Goal: Transaction & Acquisition: Register for event/course

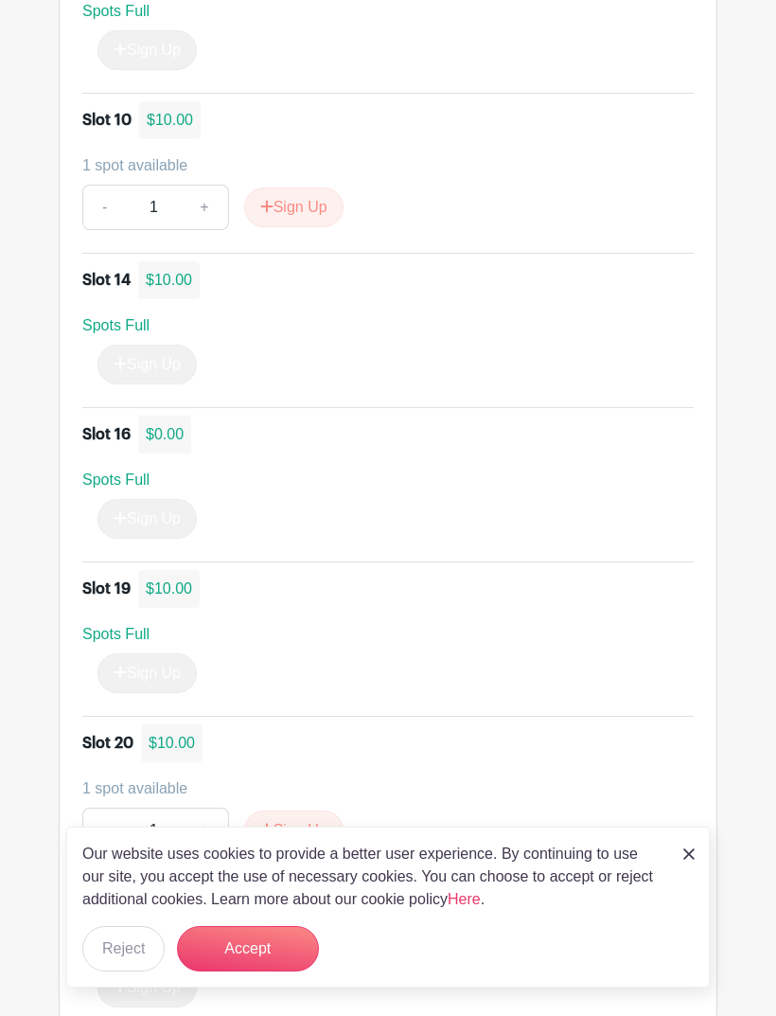
scroll to position [1969, 0]
click at [295, 193] on button "Sign Up" at bounding box center [293, 208] width 99 height 40
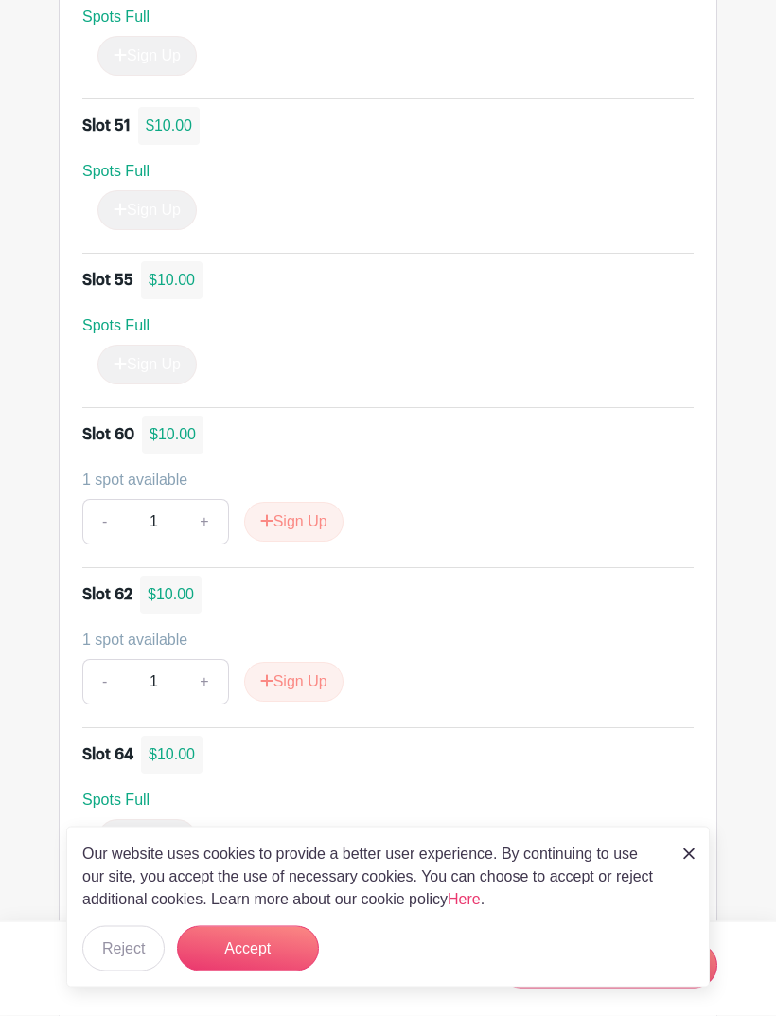
scroll to position [4779, 0]
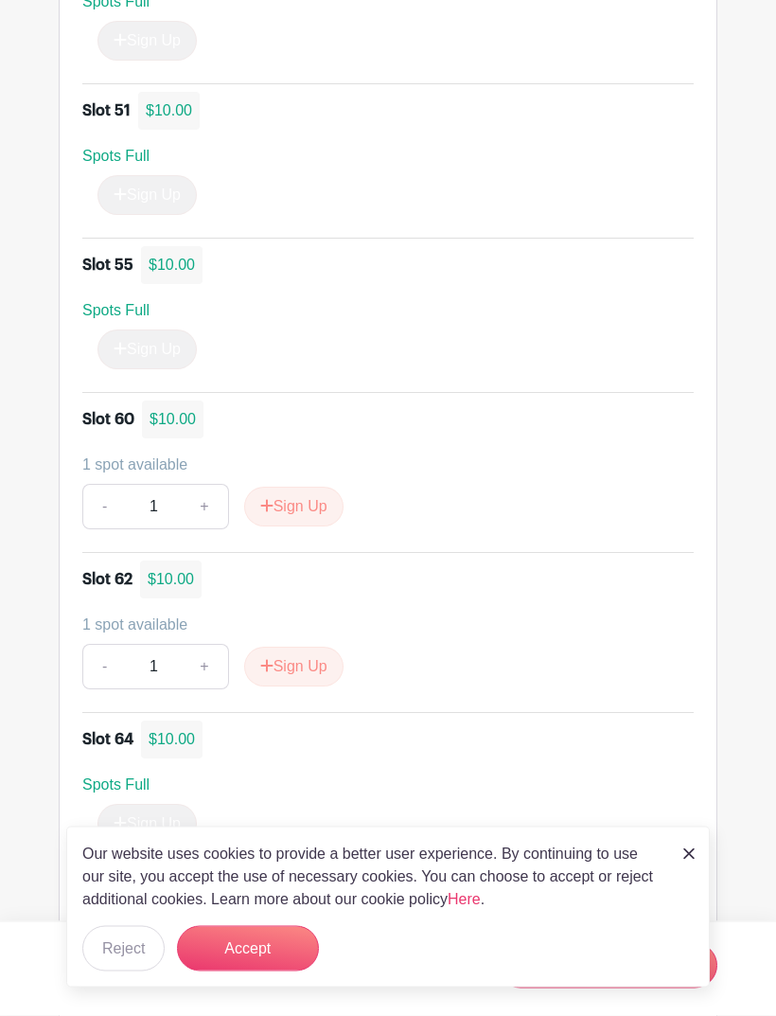
click at [317, 661] on button "Sign Up" at bounding box center [293, 668] width 99 height 40
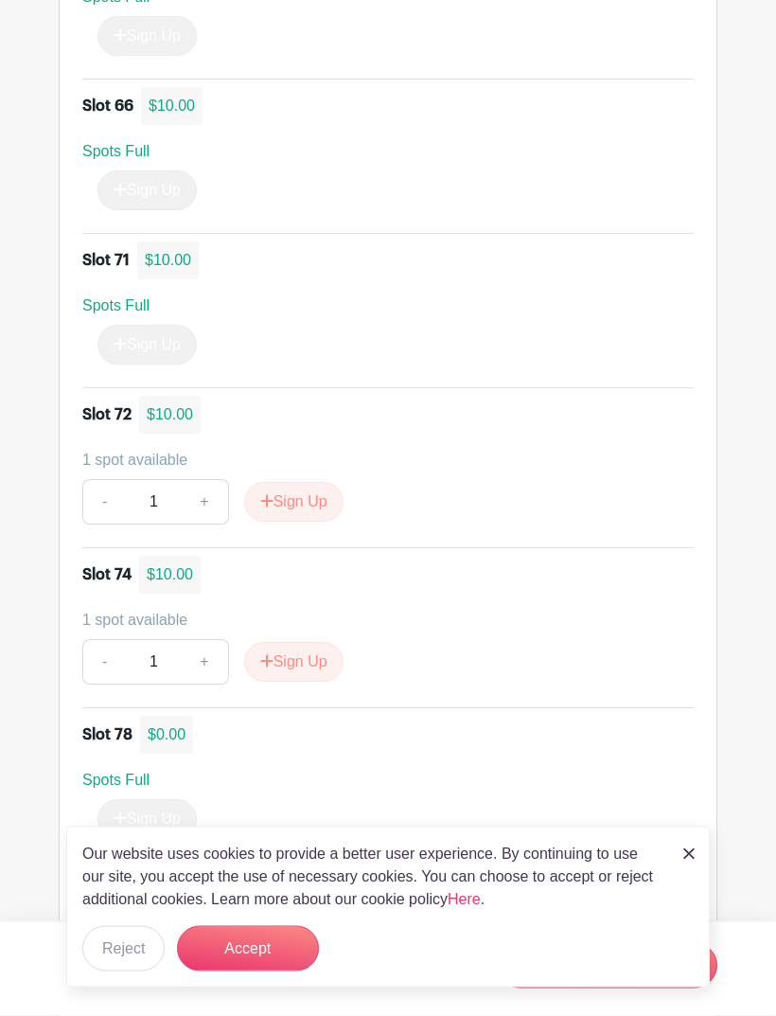
scroll to position [5733, 0]
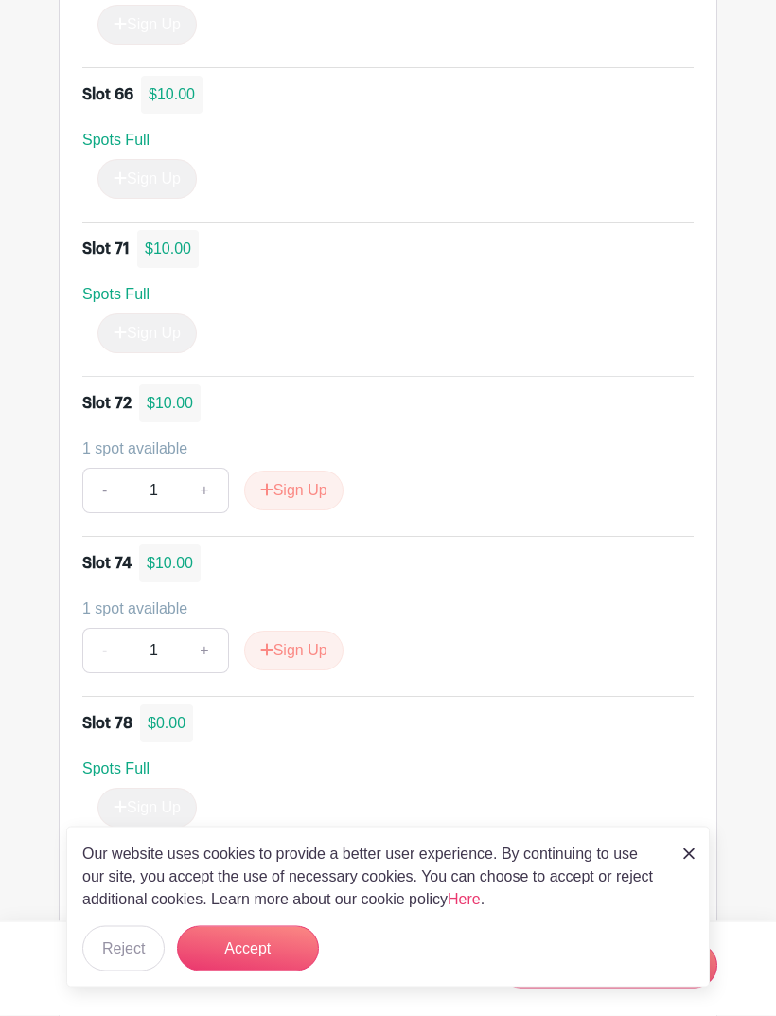
click at [311, 645] on button "Sign Up" at bounding box center [293, 652] width 99 height 40
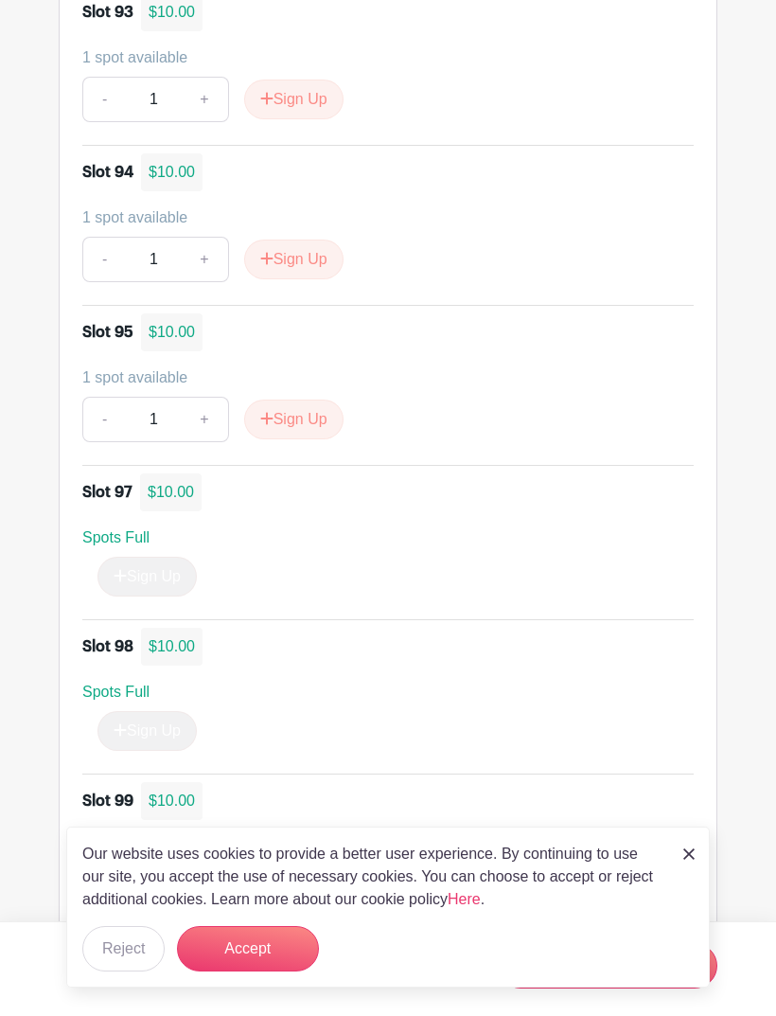
scroll to position [7850, 0]
click at [316, 409] on button "Sign Up" at bounding box center [293, 420] width 99 height 40
click at [252, 971] on button "Accept" at bounding box center [248, 948] width 142 height 45
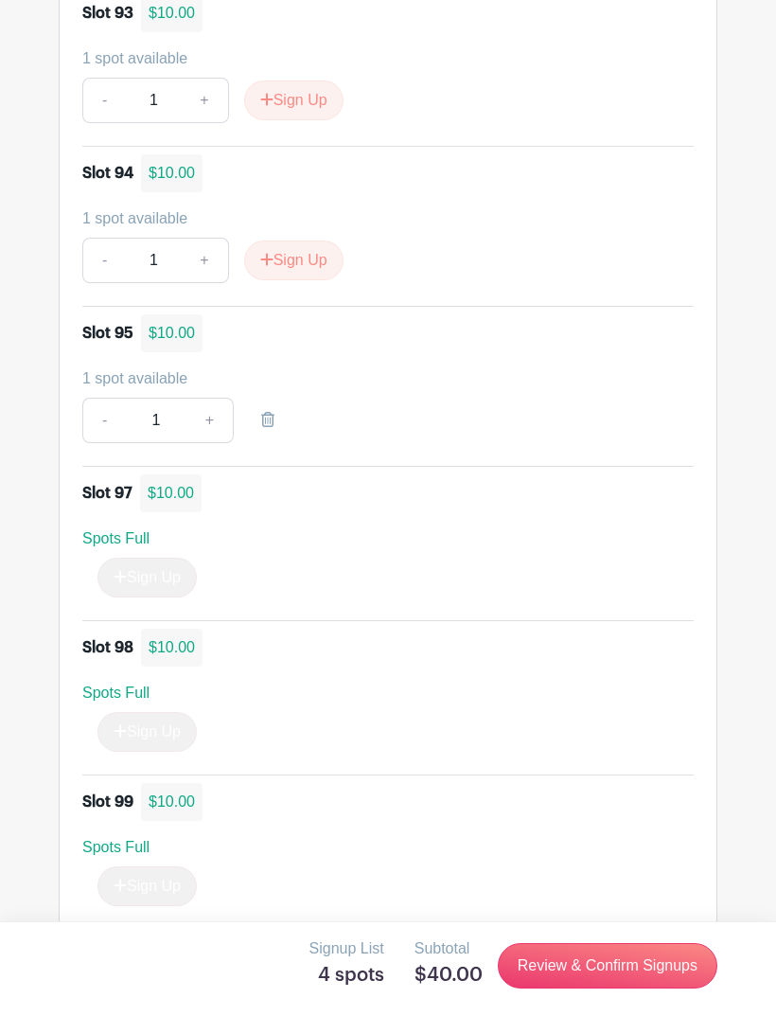
click at [573, 988] on link "Review & Confirm Signups" at bounding box center [608, 965] width 220 height 45
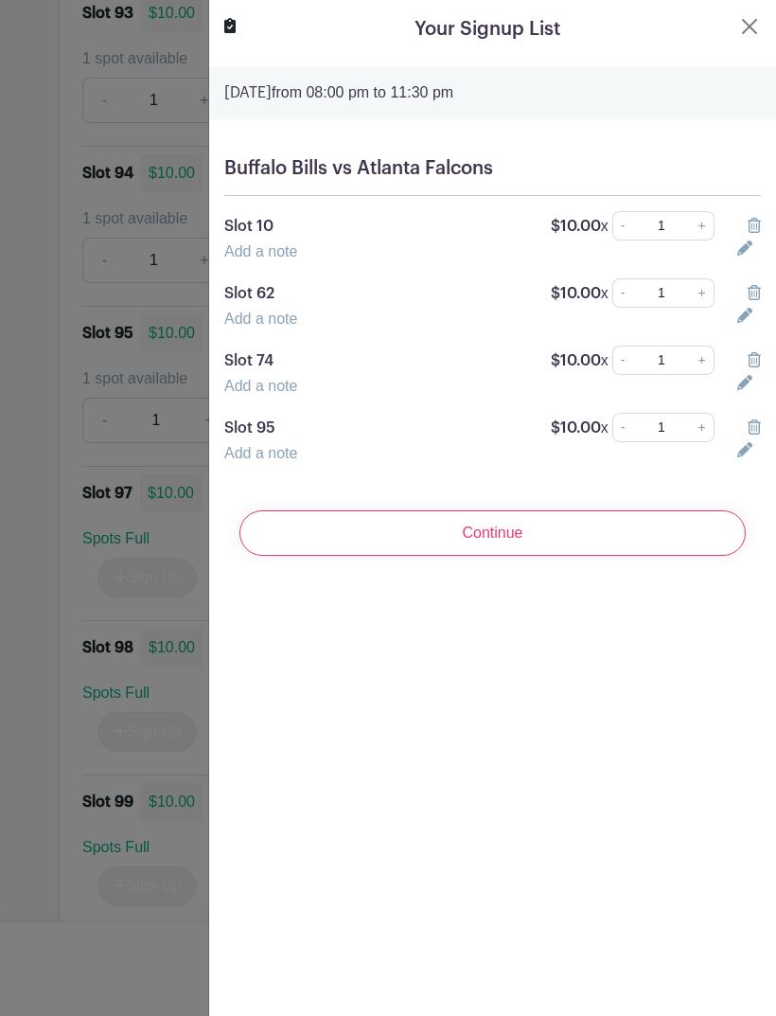
click at [740, 386] on icon at bounding box center [745, 382] width 15 height 15
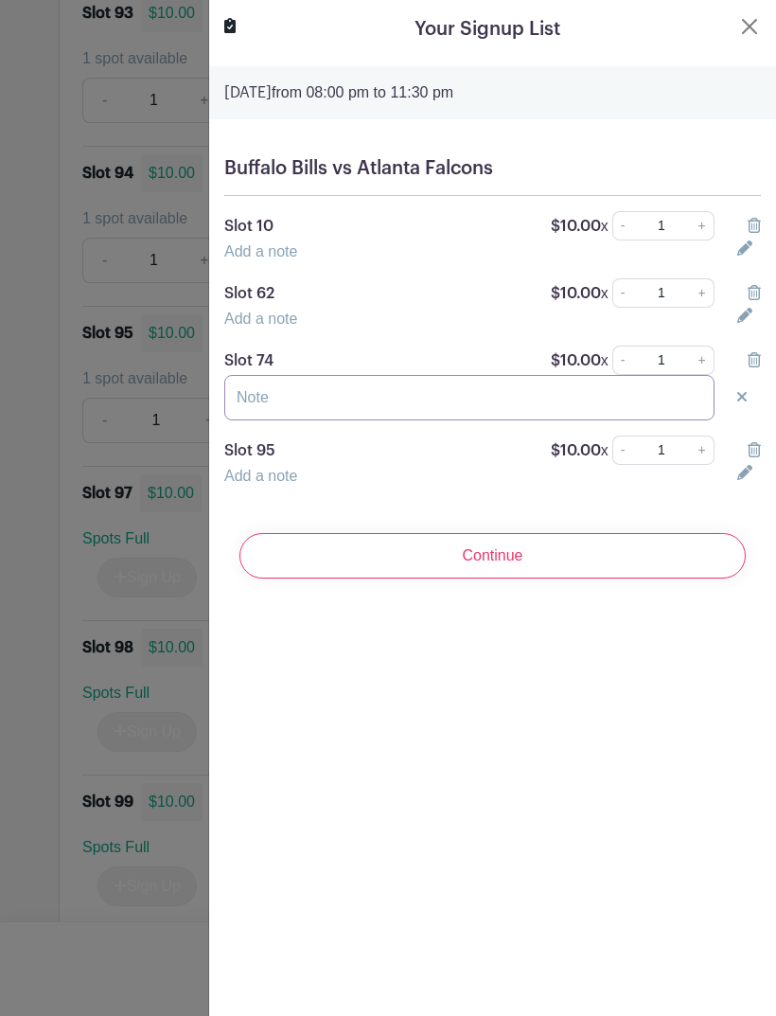
click at [319, 381] on input "text" at bounding box center [469, 397] width 490 height 45
type input "[PERSON_NAME]"
click at [738, 475] on icon at bounding box center [745, 472] width 15 height 15
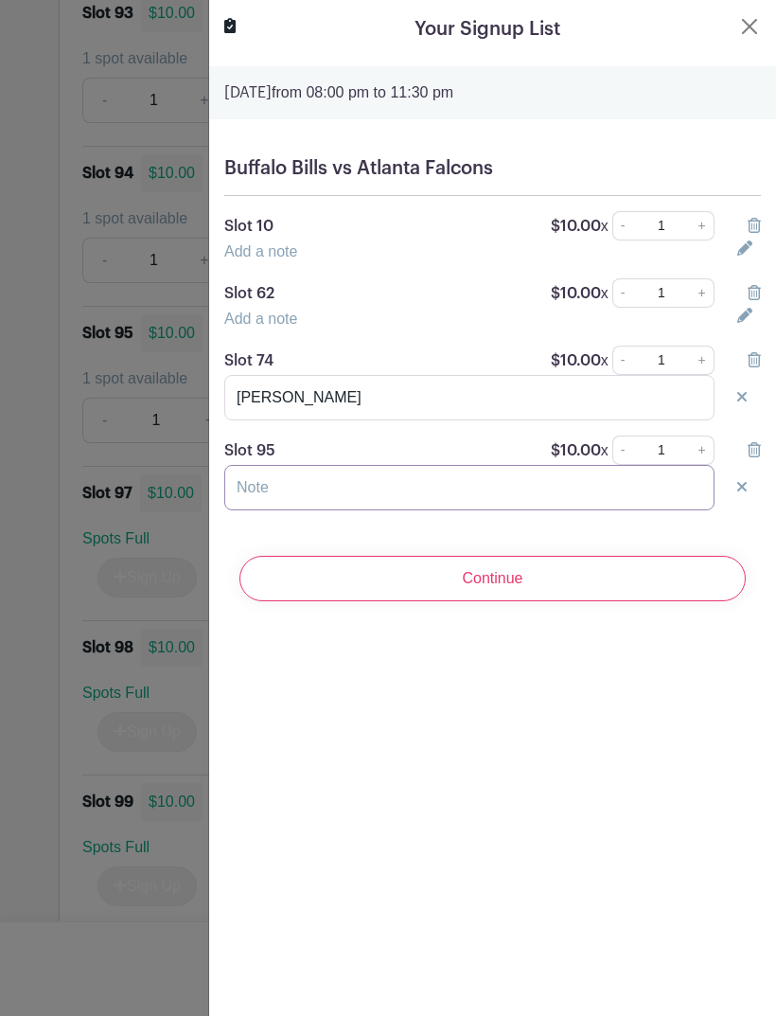
click at [461, 496] on input "text" at bounding box center [469, 487] width 490 height 45
type input "[PERSON_NAME]"
click at [750, 314] on icon at bounding box center [745, 315] width 15 height 15
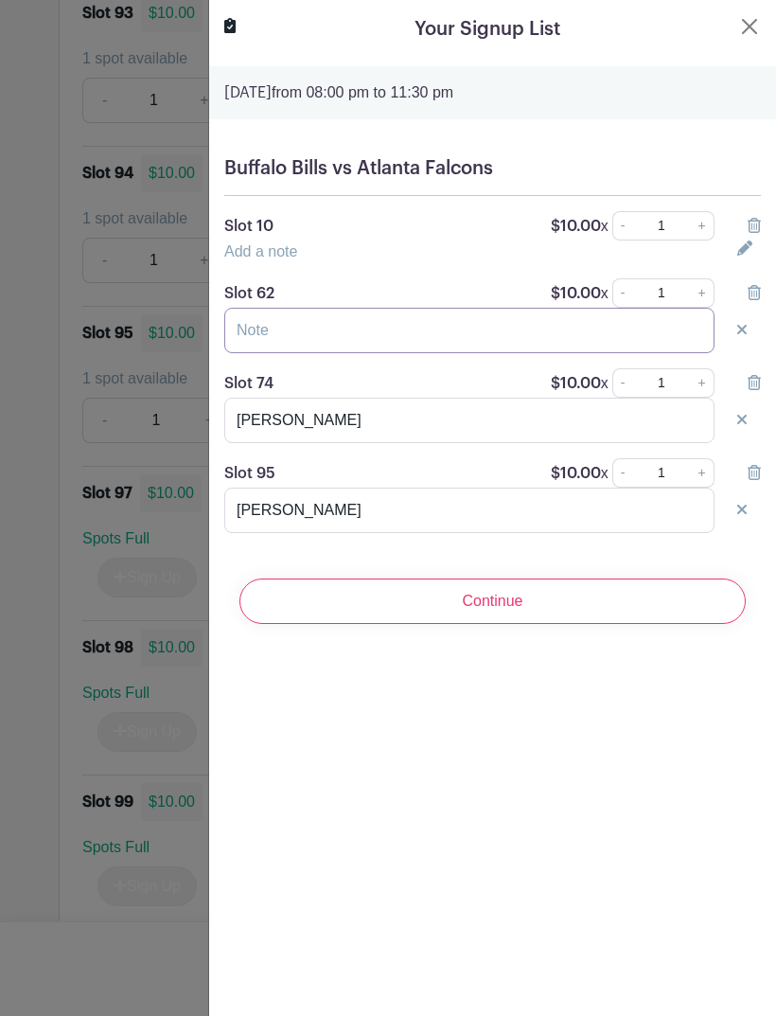
click at [466, 336] on input "text" at bounding box center [469, 330] width 490 height 45
type input "[PERSON_NAME]"
click at [760, 249] on link at bounding box center [750, 247] width 24 height 15
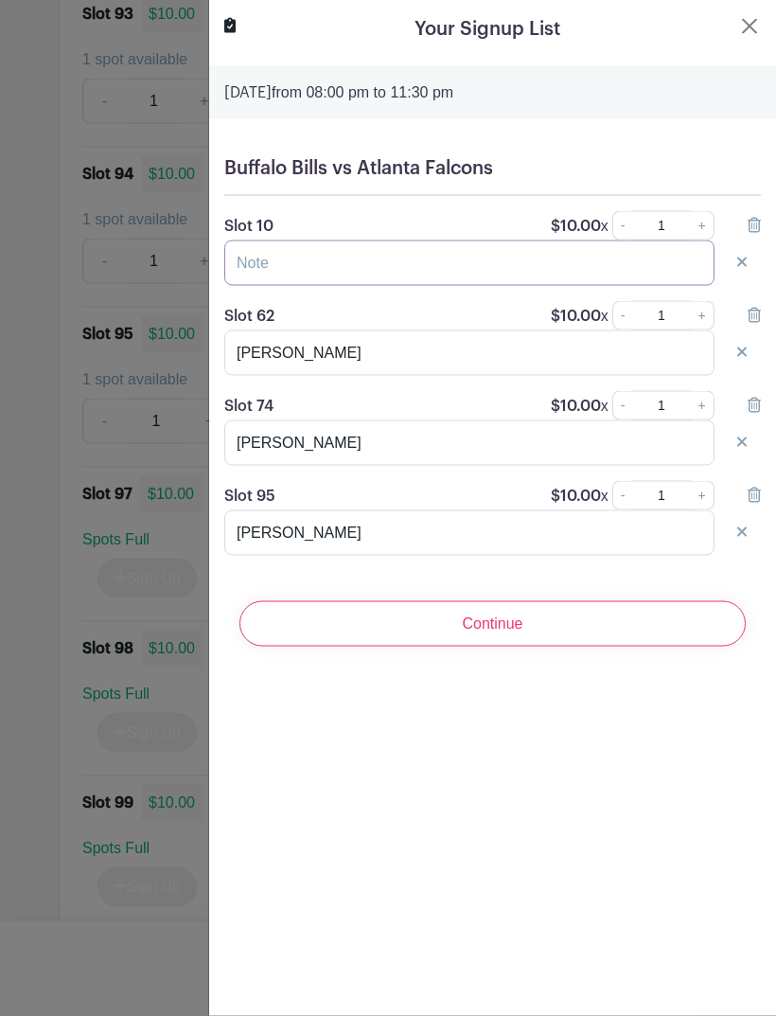
click at [445, 267] on input "text" at bounding box center [469, 262] width 490 height 45
type input "j"
type input "[PERSON_NAME]"
click at [534, 624] on input "Continue" at bounding box center [493, 623] width 507 height 45
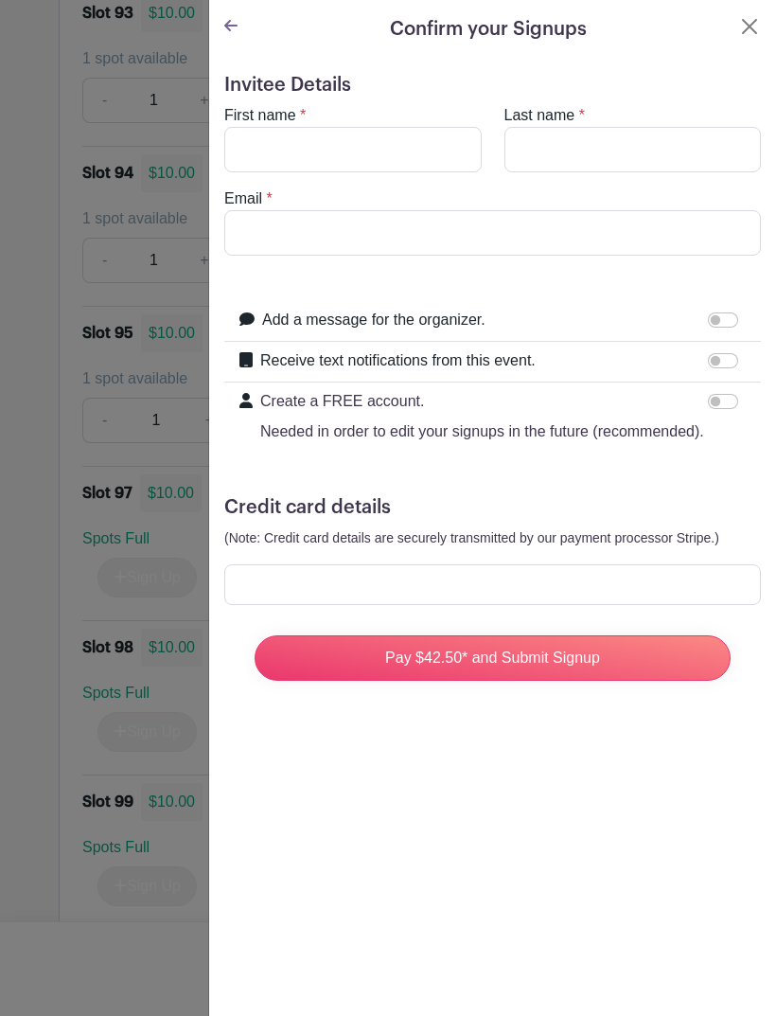
click at [493, 573] on div at bounding box center [492, 584] width 537 height 41
click at [375, 147] on input "First name" at bounding box center [353, 149] width 258 height 45
type input "[PERSON_NAME]"
click at [606, 149] on input "Last name" at bounding box center [634, 149] width 258 height 45
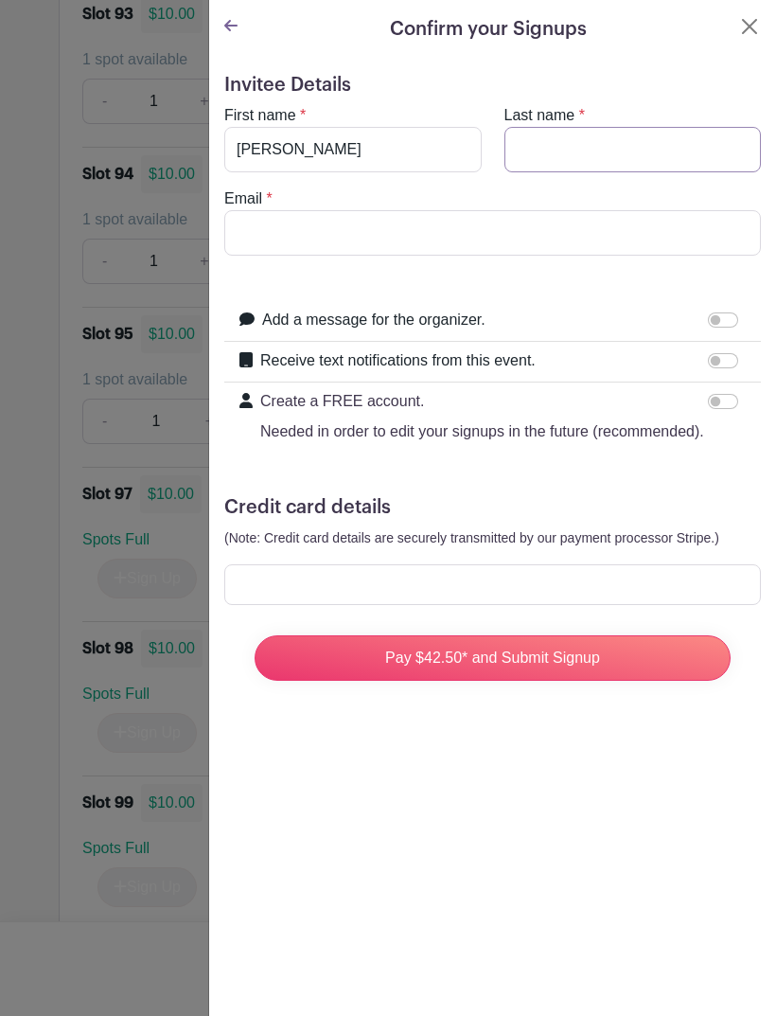
type input "Roman"
type input "[EMAIL_ADDRESS][DOMAIN_NAME]"
click at [481, 573] on div at bounding box center [492, 584] width 537 height 41
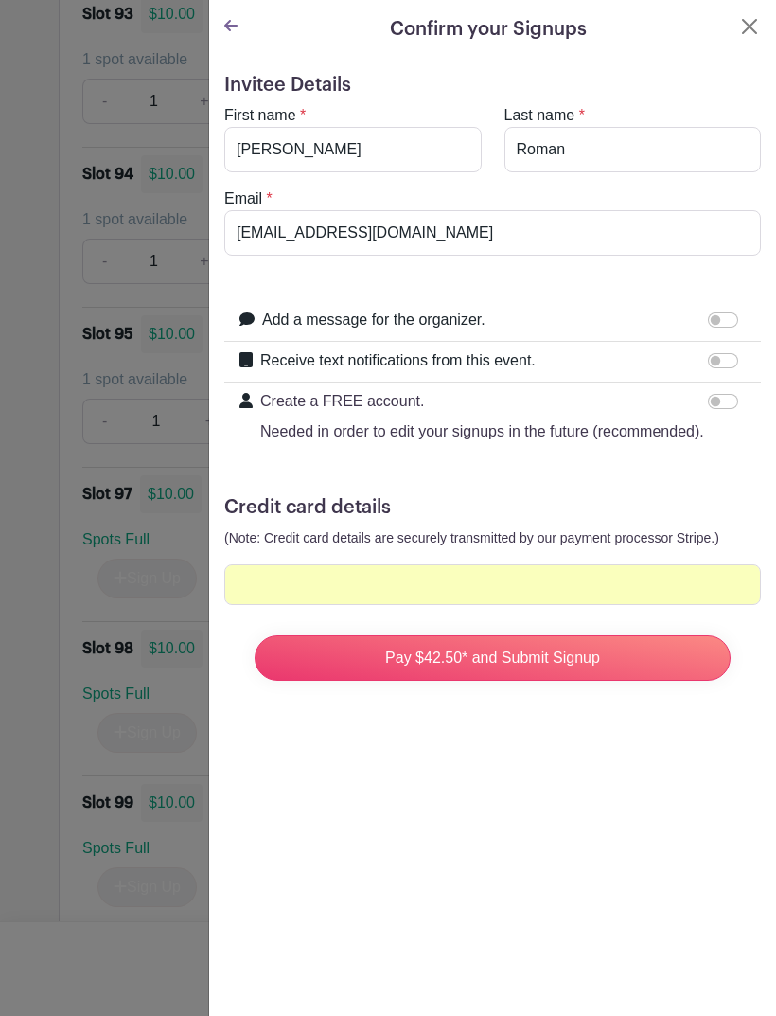
click at [596, 661] on input "Pay $42.50* and Submit Signup" at bounding box center [493, 657] width 476 height 45
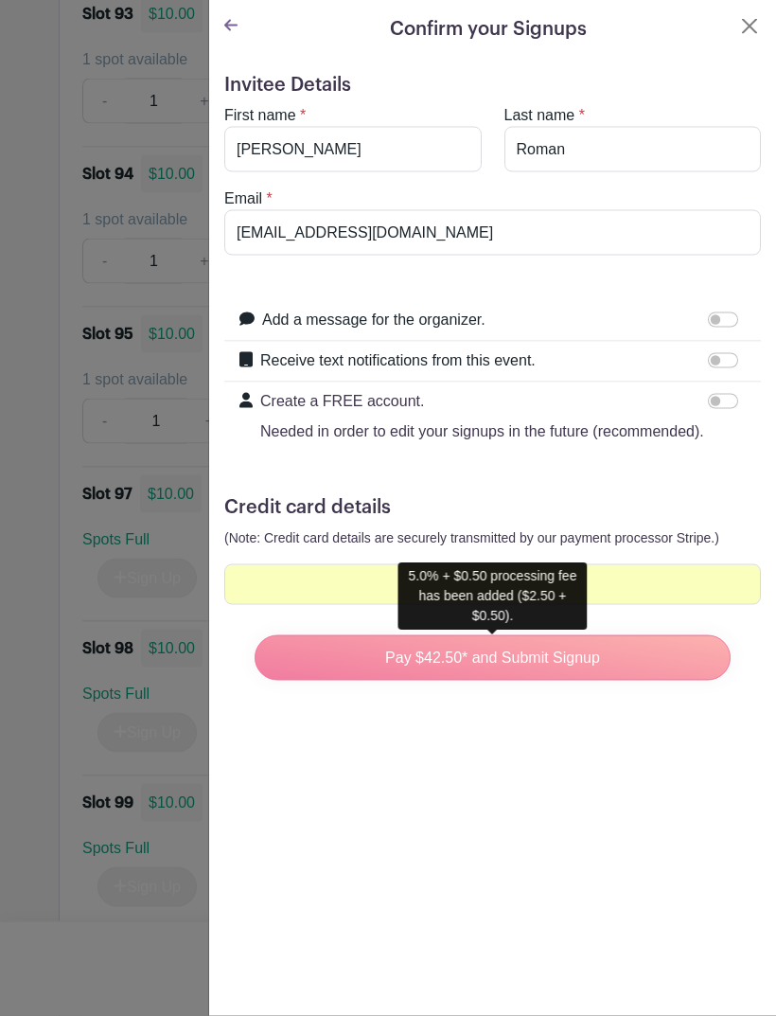
scroll to position [7850, 0]
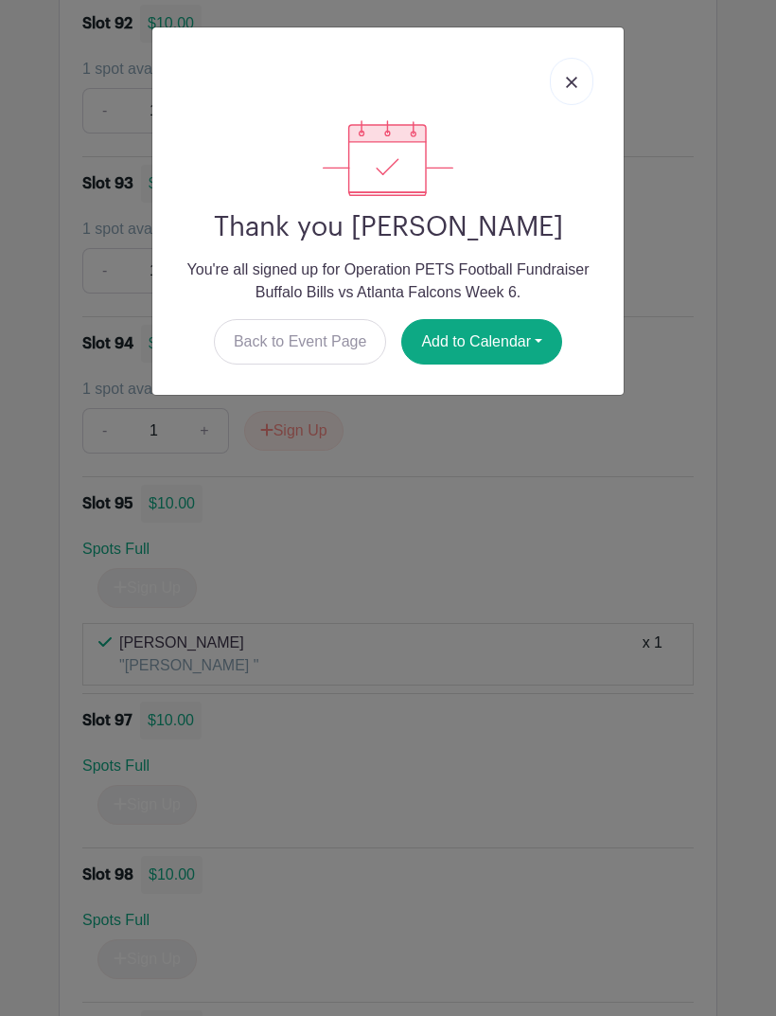
click at [285, 336] on link "Back to Event Page" at bounding box center [300, 341] width 173 height 45
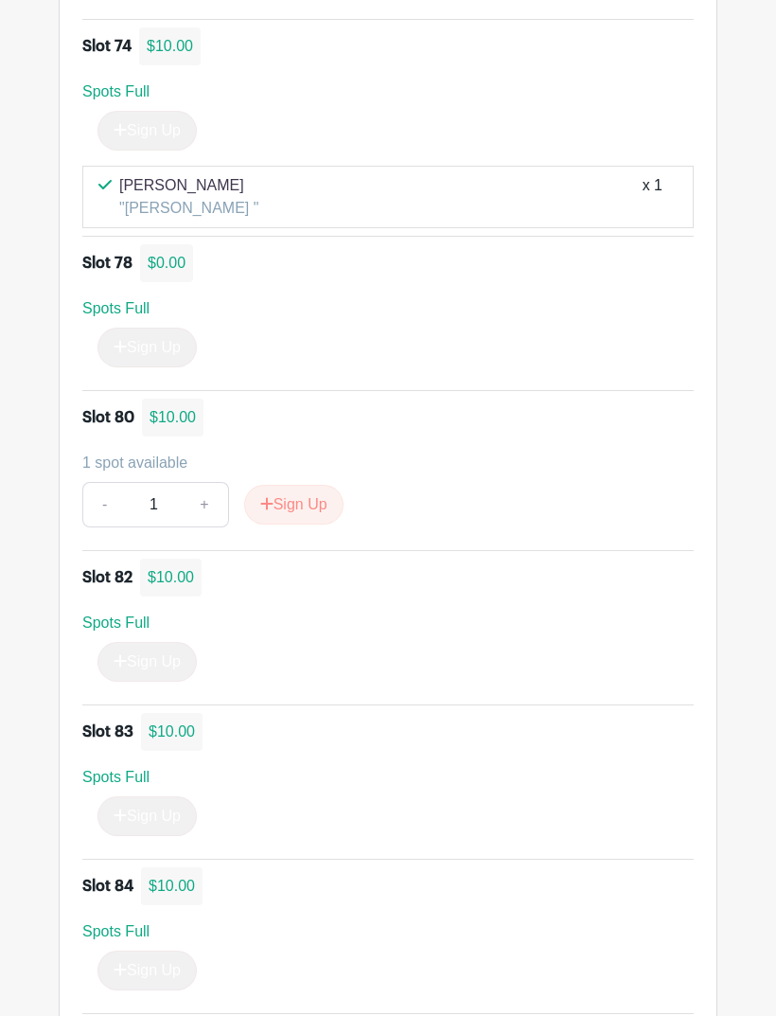
scroll to position [6015, 0]
